Goal: Register for event/course

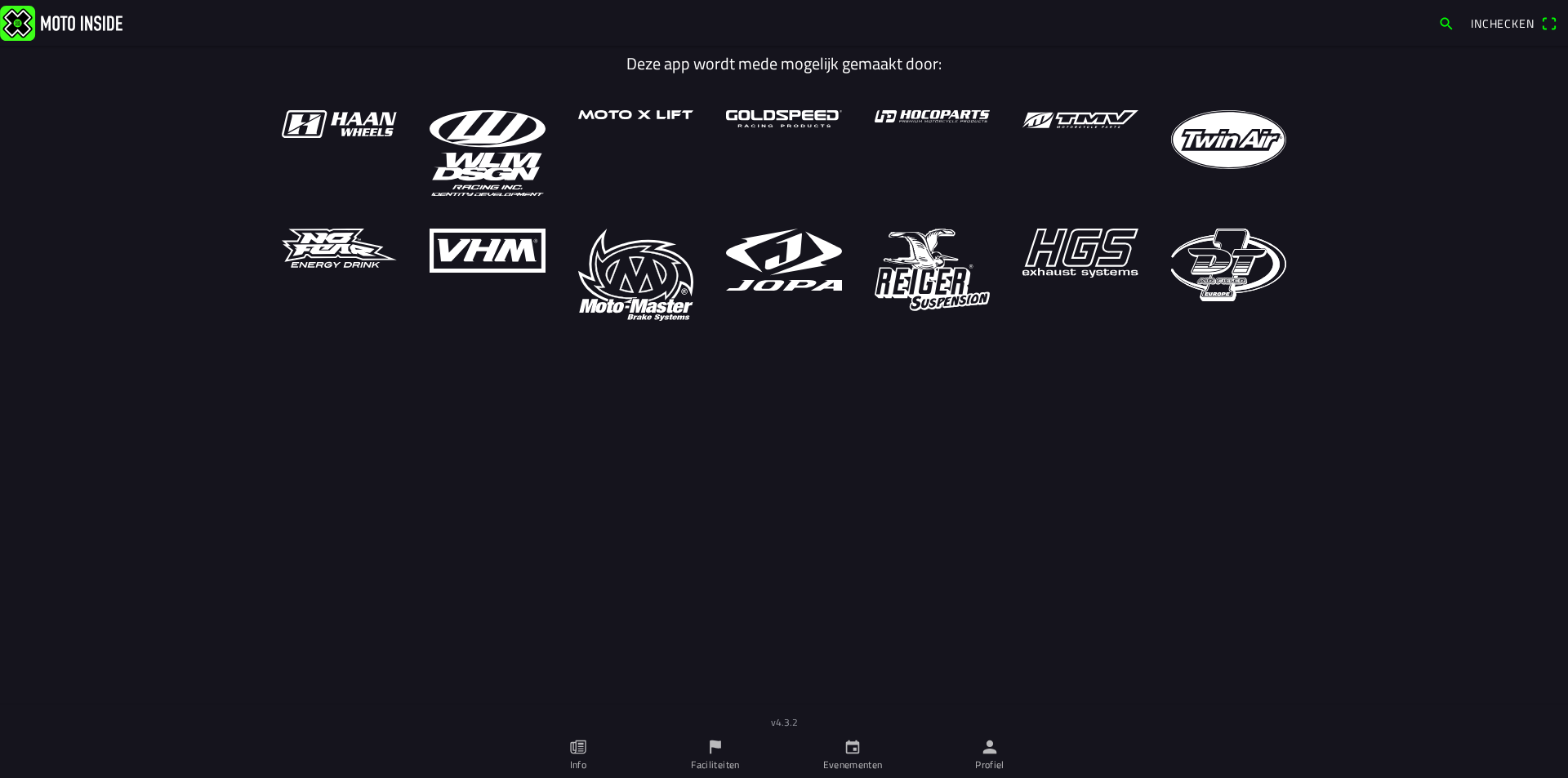
click at [713, 745] on icon "flag" at bounding box center [715, 748] width 11 height 14
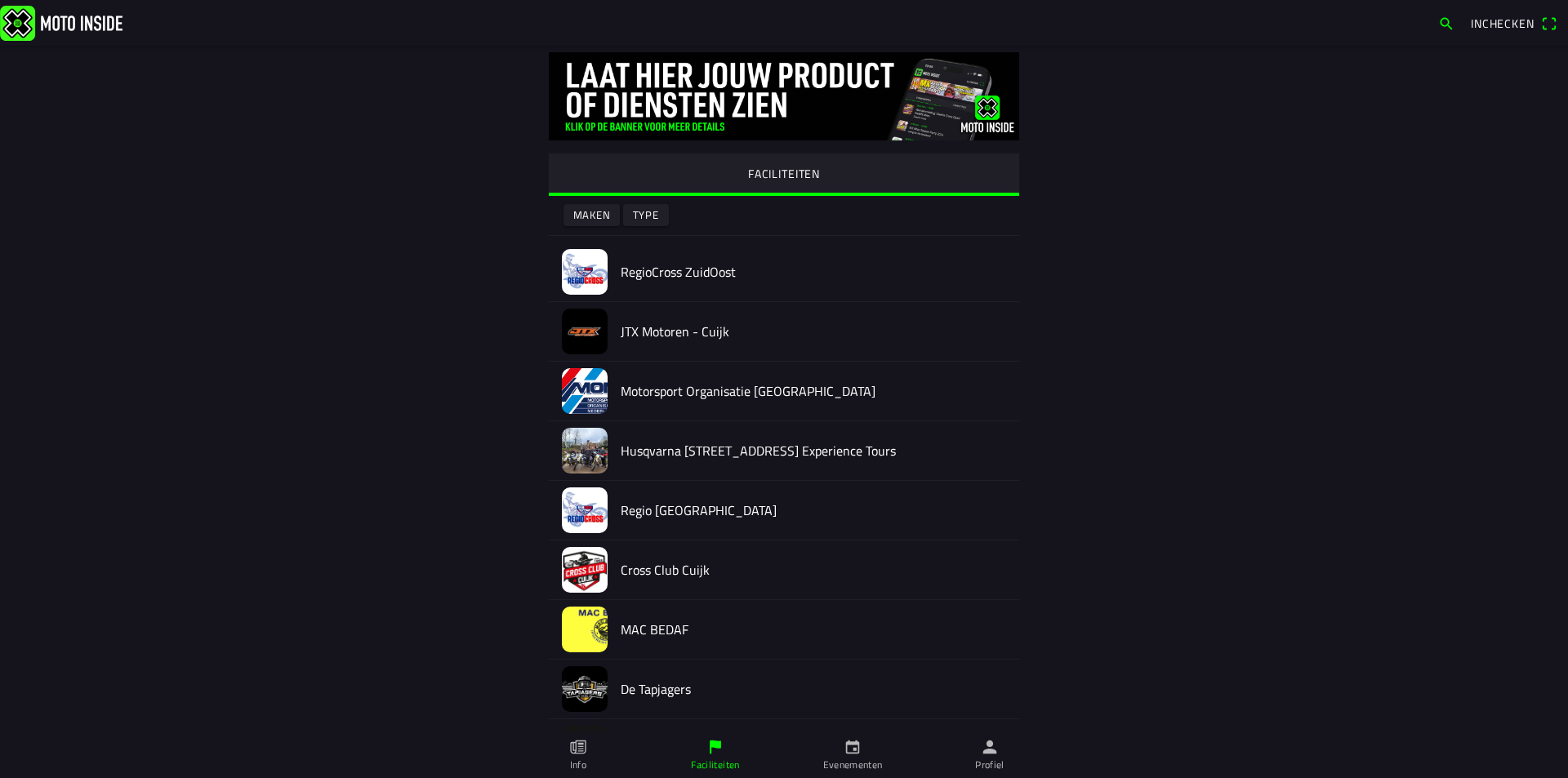
click at [694, 274] on h2 "RegioCross ZuidOost" at bounding box center [813, 272] width 385 height 16
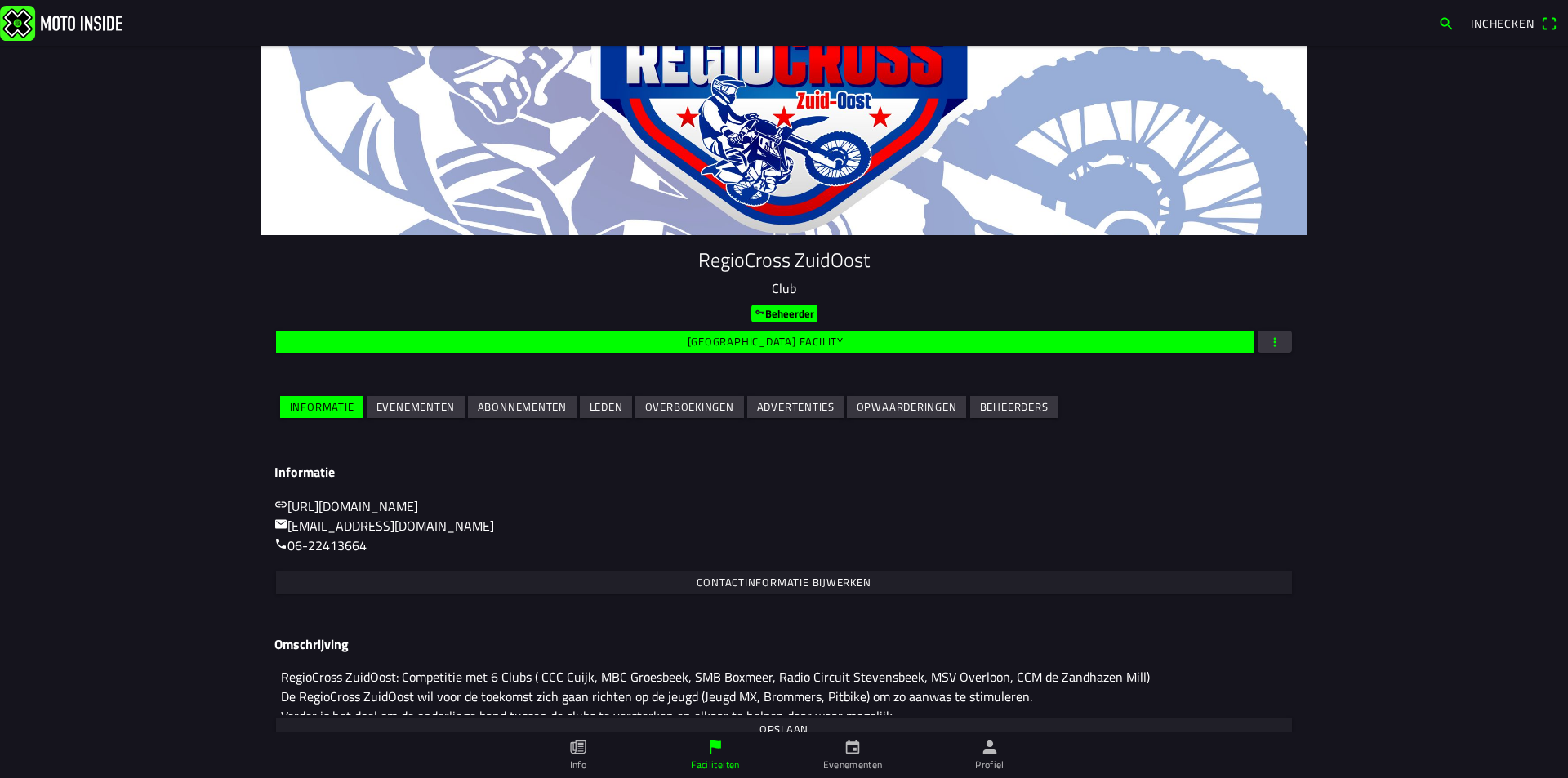
scroll to position [69, 0]
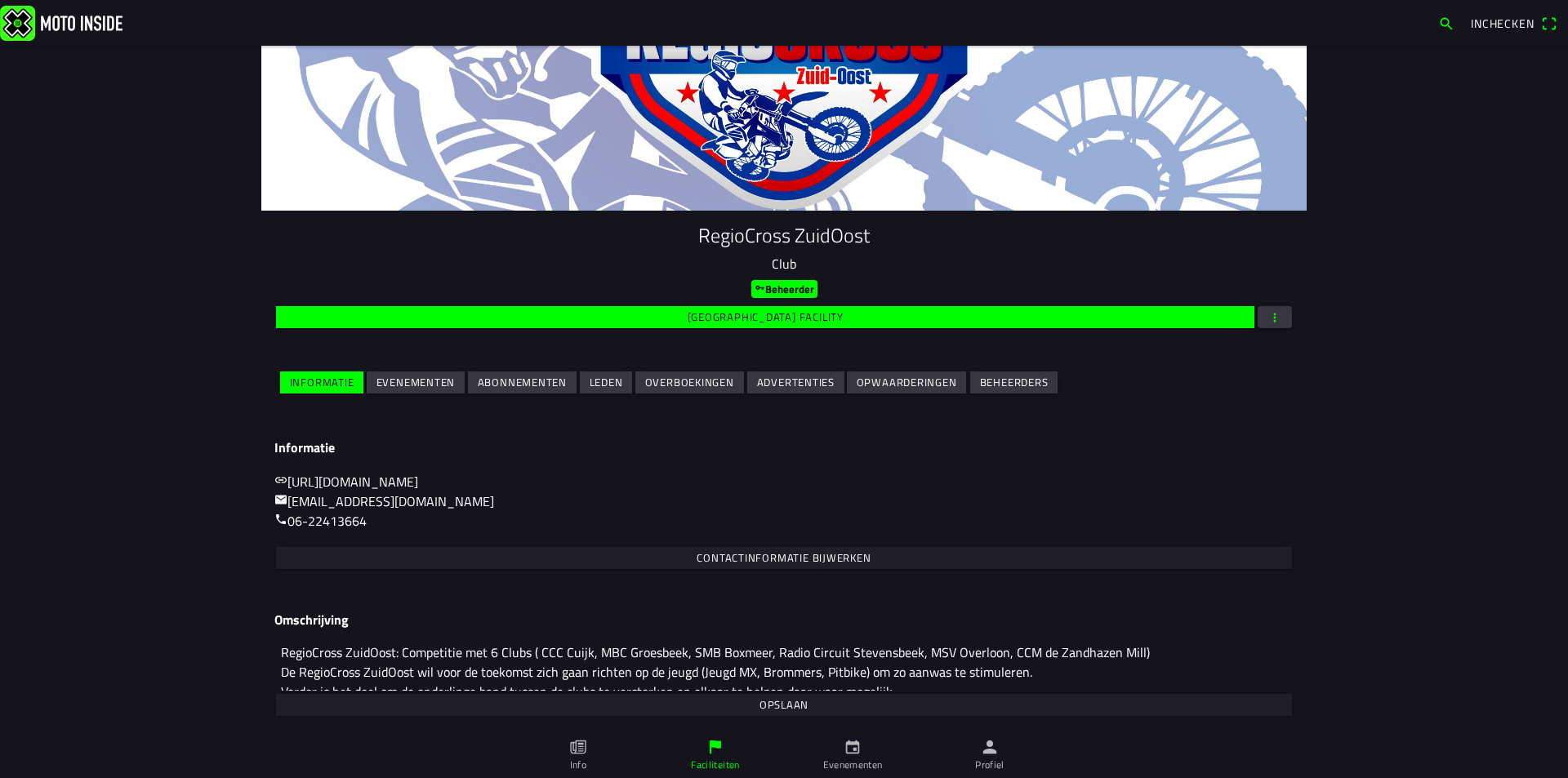
click at [0, 0] on slot "Evenementen" at bounding box center [0, 0] width 0 height 0
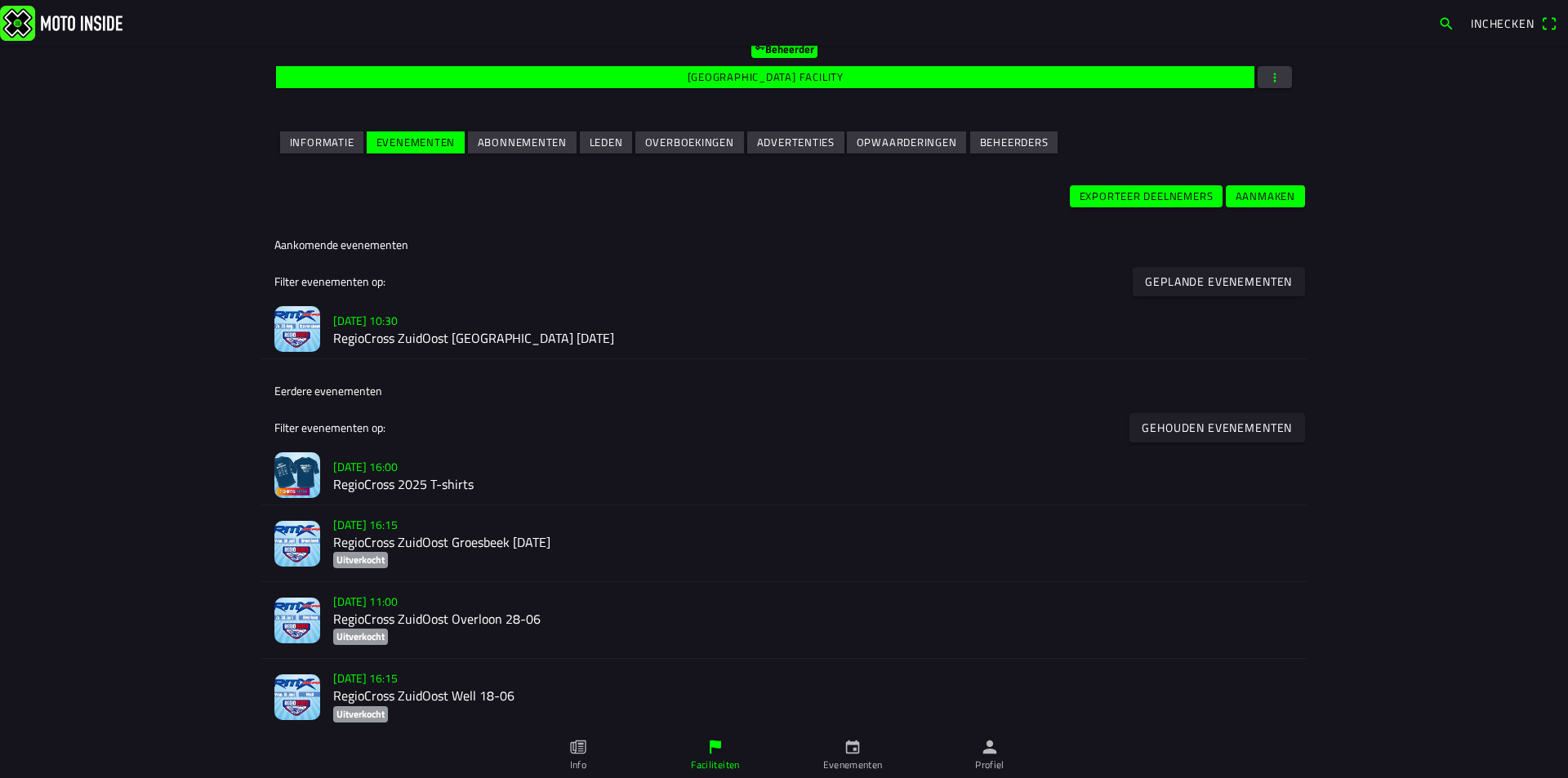
scroll to position [326, 0]
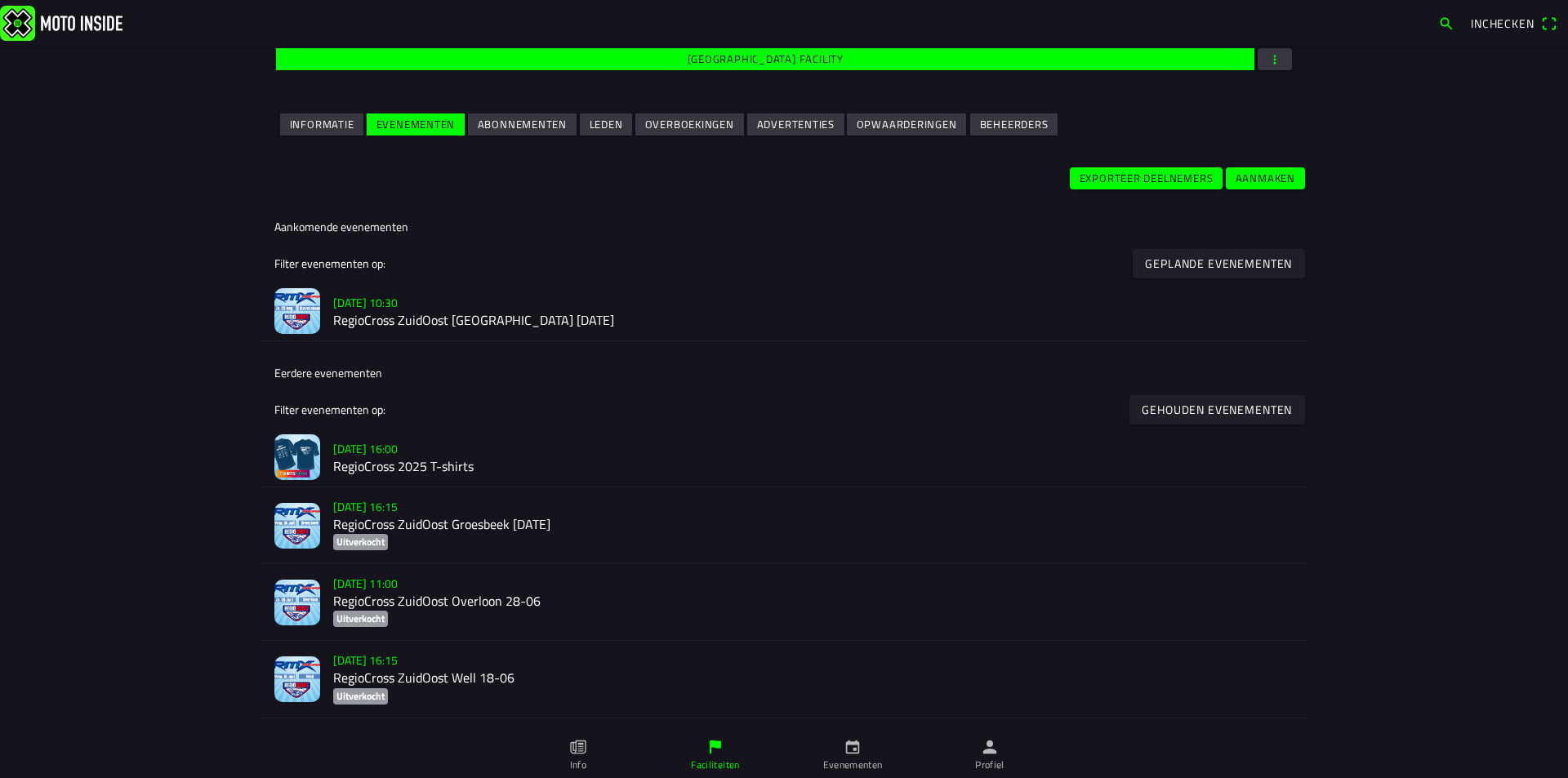
click at [466, 317] on h2 "RegioCross ZuidOost [GEOGRAPHIC_DATA] [DATE]" at bounding box center [813, 322] width 960 height 16
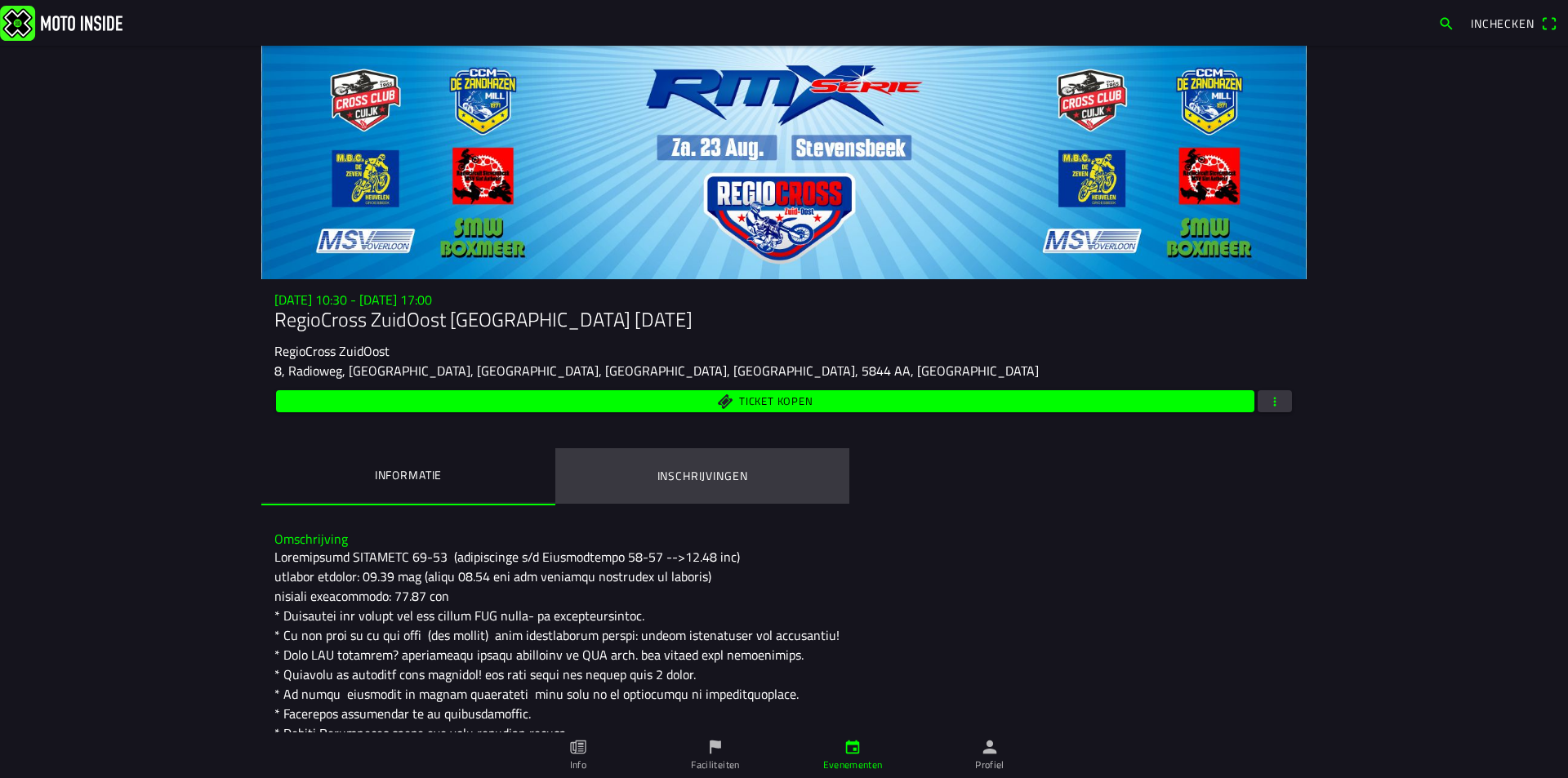
click at [712, 474] on ion-label "Inschrijvingen" at bounding box center [703, 476] width 91 height 18
